Goal: Task Accomplishment & Management: Use online tool/utility

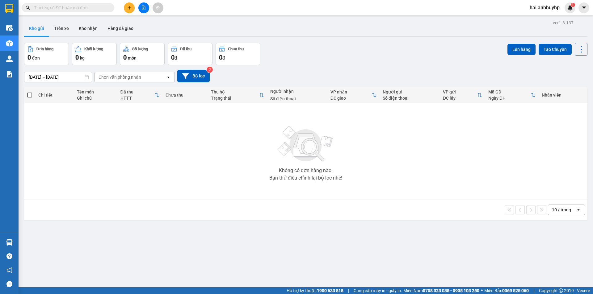
click at [70, 6] on input "text" at bounding box center [70, 7] width 73 height 7
type input "v"
paste input "488666"
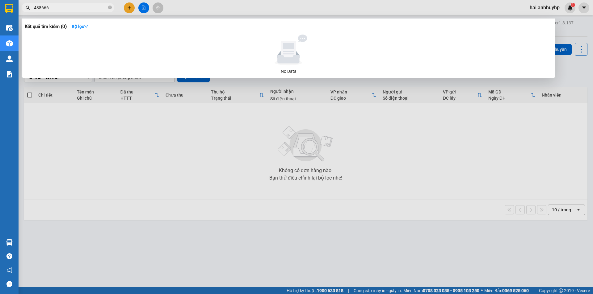
type input "488666"
drag, startPoint x: 131, startPoint y: 182, endPoint x: 136, endPoint y: 182, distance: 4.9
click at [134, 182] on div at bounding box center [296, 147] width 593 height 294
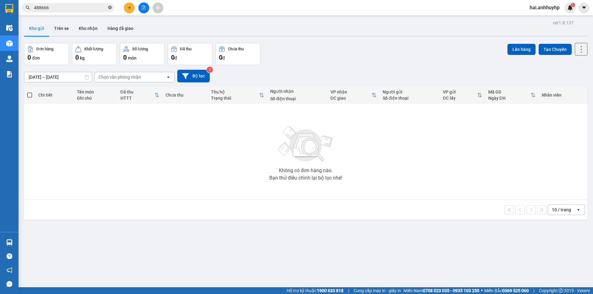
click at [110, 10] on span at bounding box center [110, 8] width 4 height 6
paste input "262599"
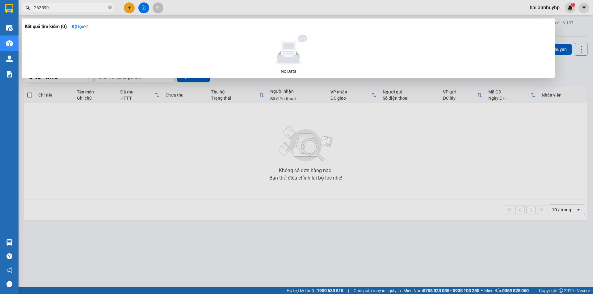
type input "262599"
click at [148, 143] on div at bounding box center [296, 147] width 593 height 294
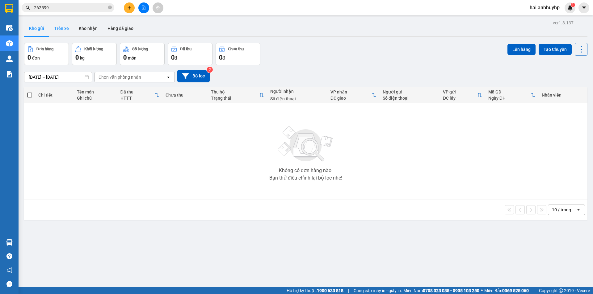
click at [59, 33] on button "Trên xe" at bounding box center [61, 28] width 25 height 15
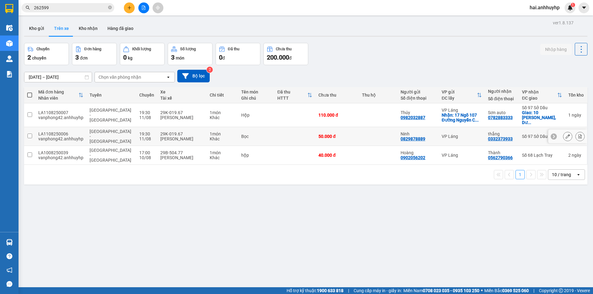
click at [27, 134] on input "checkbox" at bounding box center [29, 136] width 5 height 5
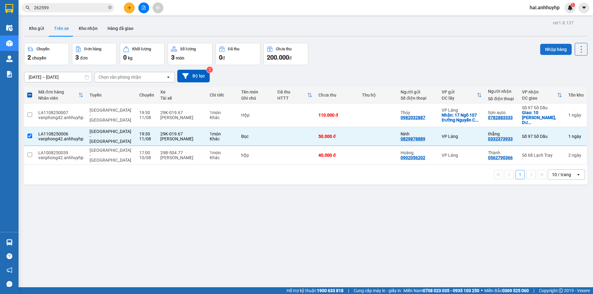
click at [547, 47] on button "Nhập hàng" at bounding box center [555, 49] width 31 height 11
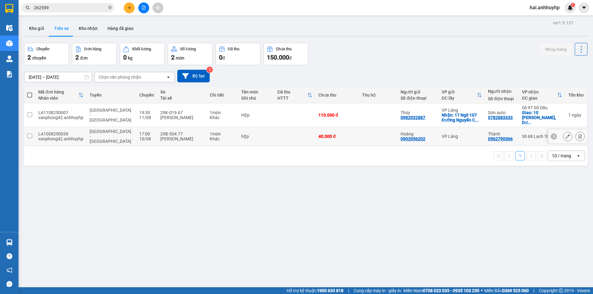
click at [29, 134] on input "checkbox" at bounding box center [29, 136] width 5 height 5
checkbox input "true"
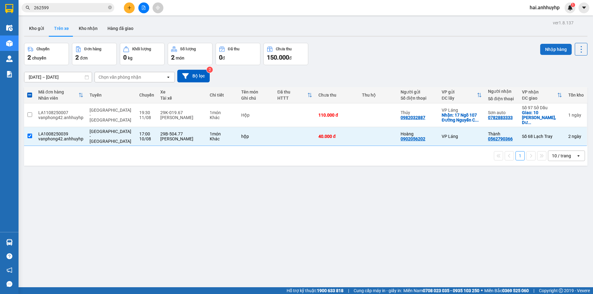
click at [548, 47] on button "Nhập hàng" at bounding box center [555, 49] width 31 height 11
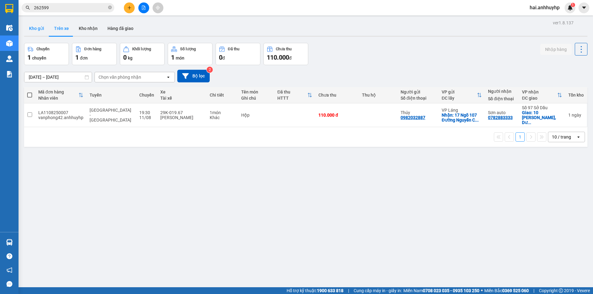
click at [35, 28] on button "Kho gửi" at bounding box center [36, 28] width 25 height 15
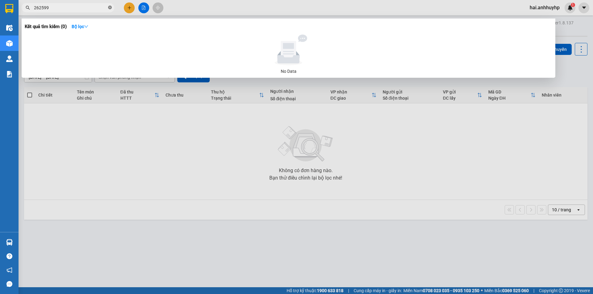
click at [109, 8] on icon "close-circle" at bounding box center [110, 8] width 4 height 4
type input "303012"
click at [202, 157] on div at bounding box center [296, 147] width 593 height 294
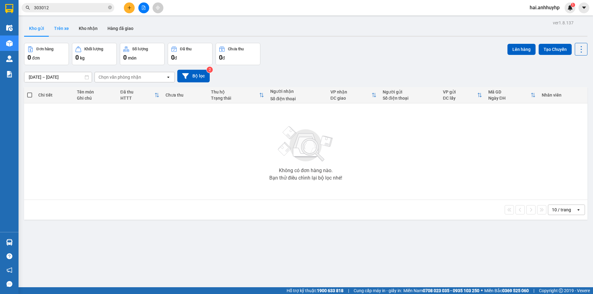
click at [57, 27] on button "Trên xe" at bounding box center [61, 28] width 25 height 15
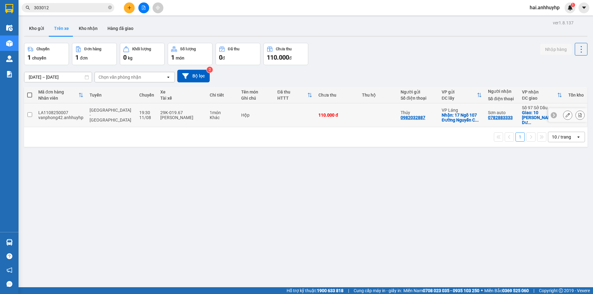
click at [28, 113] on input "checkbox" at bounding box center [29, 114] width 5 height 5
checkbox input "true"
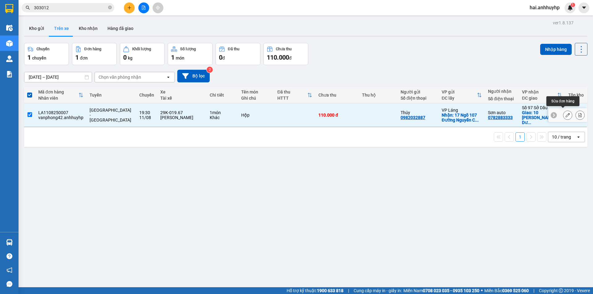
click at [563, 110] on button at bounding box center [567, 115] width 9 height 11
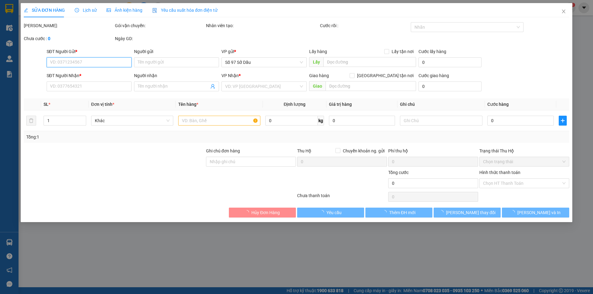
type input "0982032887"
type input "Thúy"
checkbox input "true"
type input "17 Ngõ 107 [PERSON_NAME], [GEOGRAPHIC_DATA], [GEOGRAPHIC_DATA], [GEOGRAPHIC_DAT…"
type input "0782883333"
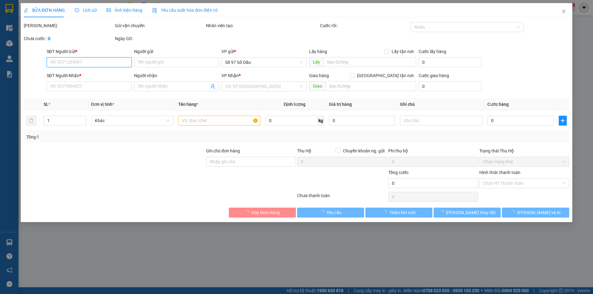
type input "Sơn auto"
checkbox input "true"
type input "10 Võ [PERSON_NAME], [PERSON_NAME], [PERSON_NAME], Hải Phòng 180000, [GEOGRAPHI…"
type input "110.000"
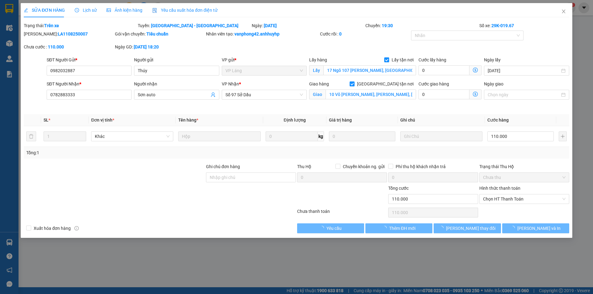
click at [246, 64] on div "VP gửi *" at bounding box center [264, 60] width 85 height 9
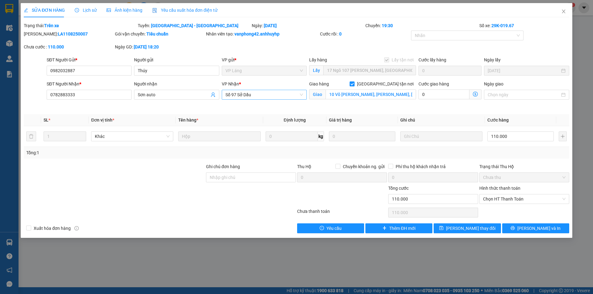
click at [246, 93] on span "Số 97 Sở Dầu" at bounding box center [263, 94] width 77 height 9
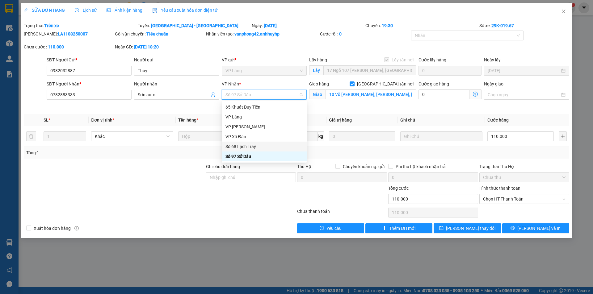
click at [245, 144] on div "Số 68 Lạch Tray" at bounding box center [263, 146] width 77 height 7
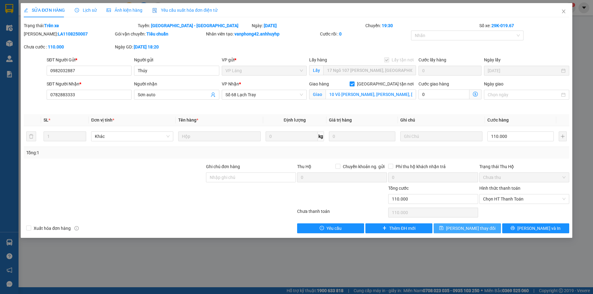
click at [481, 229] on span "[PERSON_NAME] thay đổi" at bounding box center [470, 228] width 49 height 7
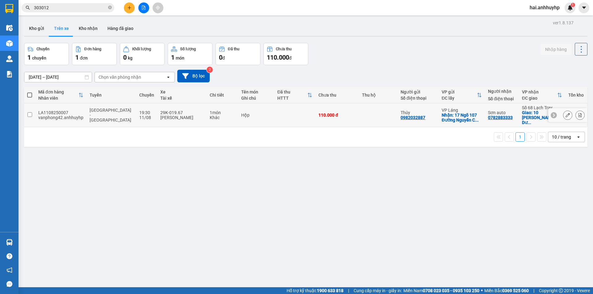
click at [30, 113] on input "checkbox" at bounding box center [29, 114] width 5 height 5
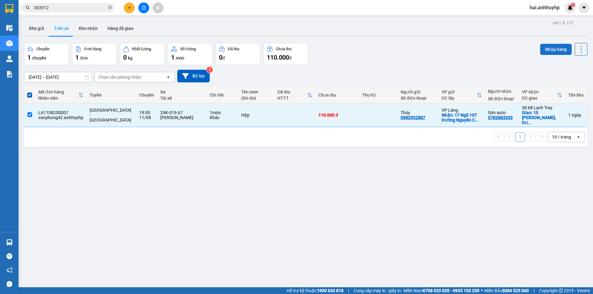
click at [544, 45] on button "Nhập hàng" at bounding box center [555, 49] width 31 height 11
checkbox input "false"
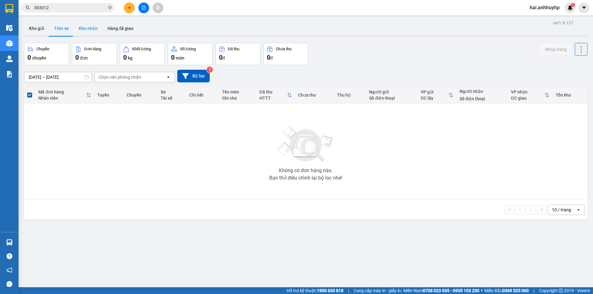
click at [92, 27] on button "Kho nhận" at bounding box center [88, 28] width 29 height 15
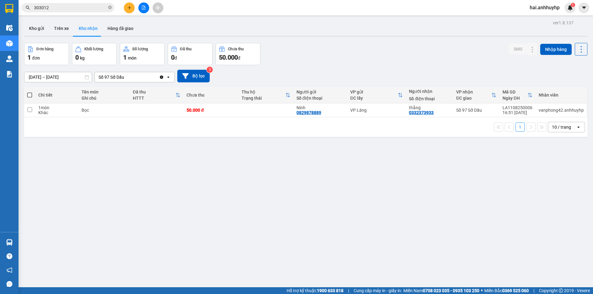
click at [161, 77] on icon "Clear value" at bounding box center [161, 76] width 3 height 3
click at [152, 78] on div "Chọn văn phòng nhận" at bounding box center [130, 77] width 71 height 10
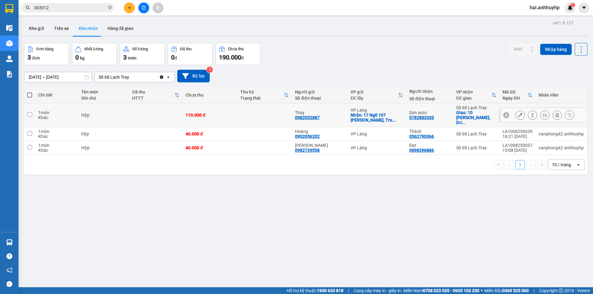
click at [30, 113] on input "checkbox" at bounding box center [29, 114] width 5 height 5
checkbox input "true"
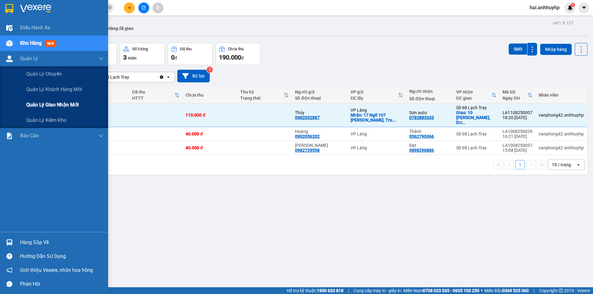
click at [28, 102] on span "Quản lý giao nhận mới" at bounding box center [52, 105] width 52 height 8
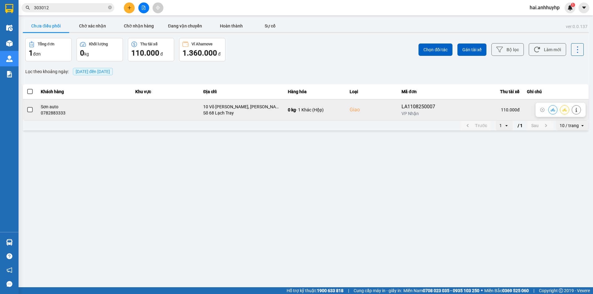
click at [26, 109] on td at bounding box center [30, 109] width 14 height 21
click at [29, 109] on span at bounding box center [30, 110] width 6 height 6
click at [27, 106] on input "checkbox" at bounding box center [27, 106] width 0 height 0
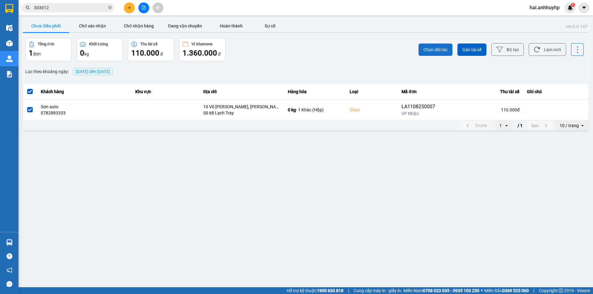
click at [435, 45] on button "Chọn đối tác" at bounding box center [435, 50] width 34 height 12
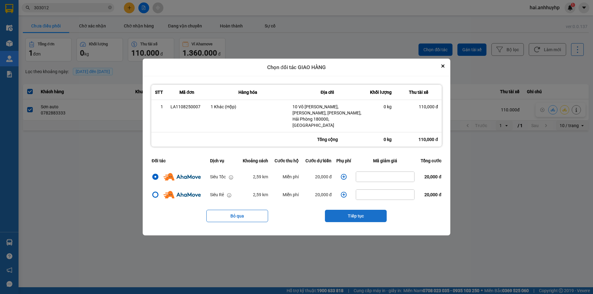
click at [358, 213] on button "Tiếp tục" at bounding box center [356, 216] width 62 height 12
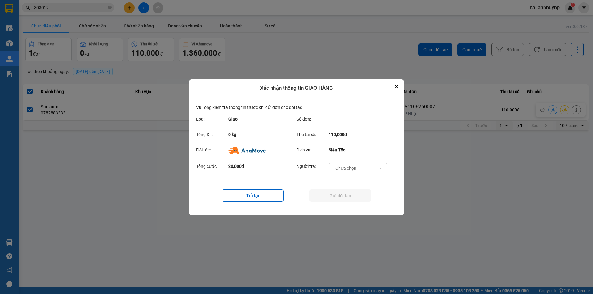
click at [368, 168] on div "-- Chưa chọn --" at bounding box center [353, 168] width 49 height 10
click at [348, 205] on span "Ví Ahamove" at bounding box center [345, 203] width 25 height 6
click at [342, 197] on button "Gửi đối tác" at bounding box center [340, 196] width 62 height 12
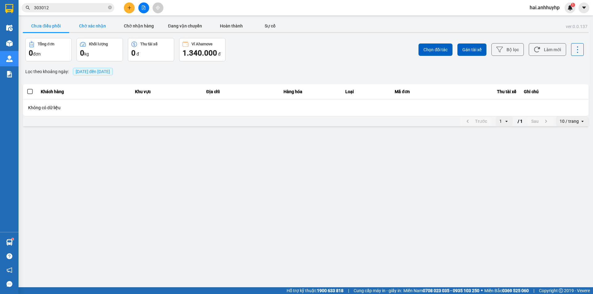
click at [78, 27] on button "Chờ xác nhận" at bounding box center [92, 26] width 46 height 12
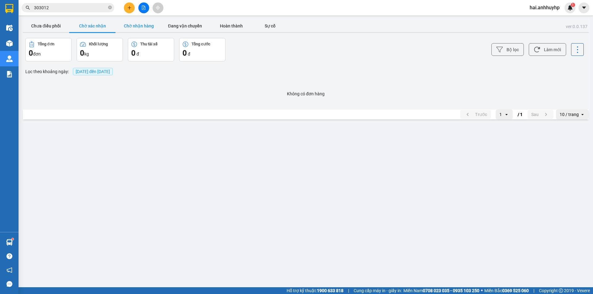
click at [139, 23] on button "Chờ nhận hàng" at bounding box center [138, 26] width 46 height 12
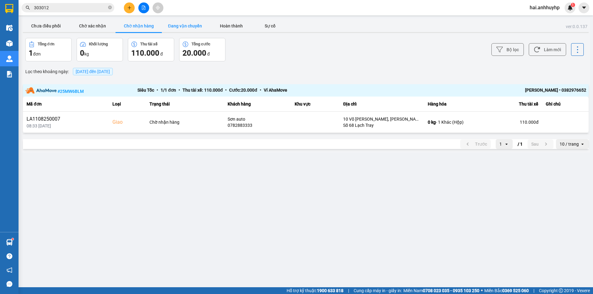
click at [199, 30] on button "Đang vận chuyển" at bounding box center [185, 26] width 46 height 12
